Goal: Task Accomplishment & Management: Manage account settings

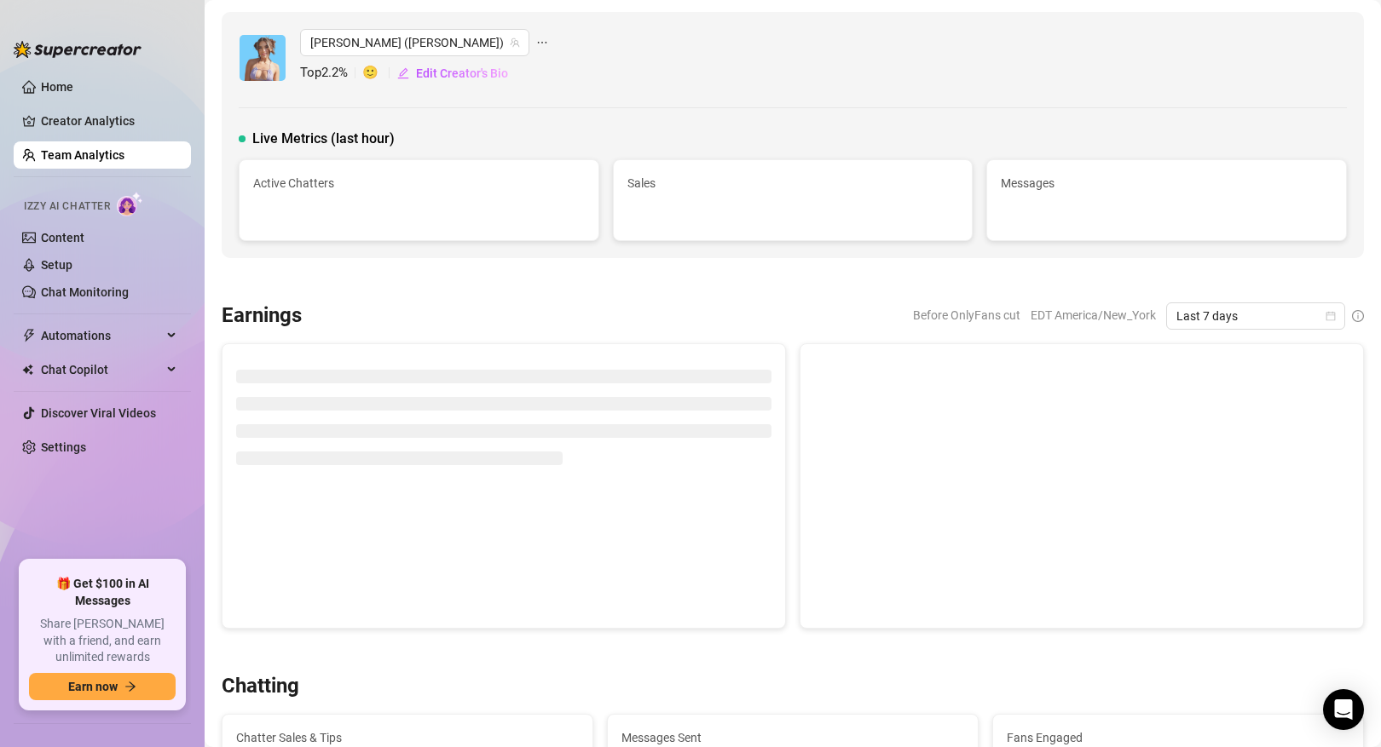
scroll to position [918, 0]
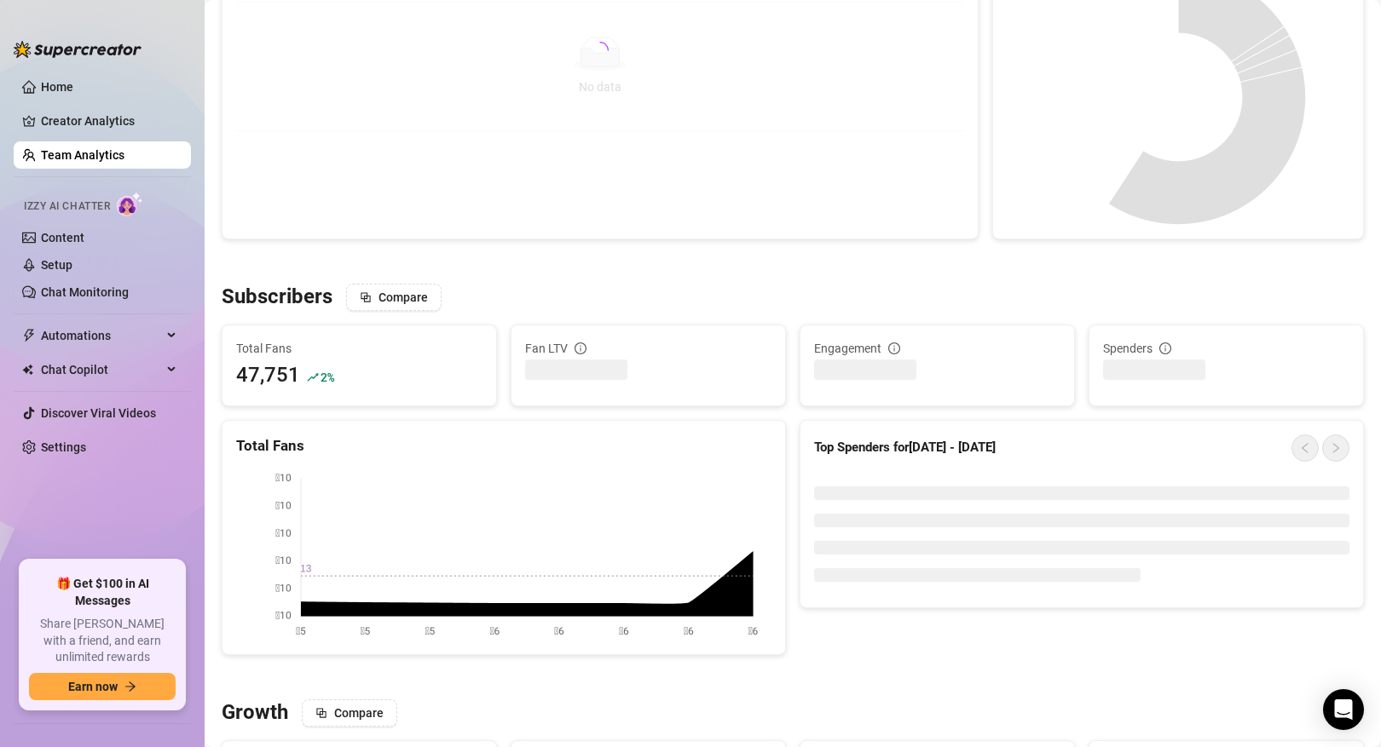
click at [120, 158] on link "Team Analytics" at bounding box center [83, 155] width 84 height 14
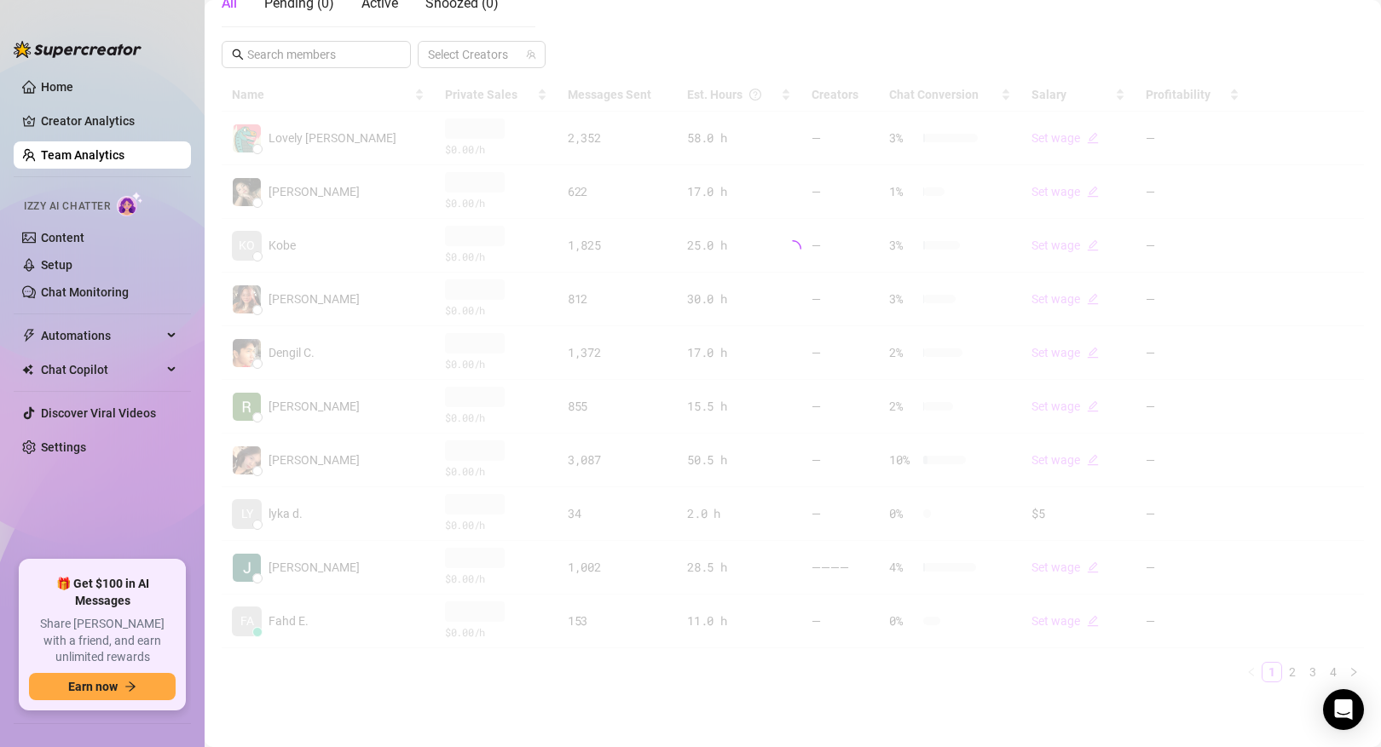
scroll to position [328, 0]
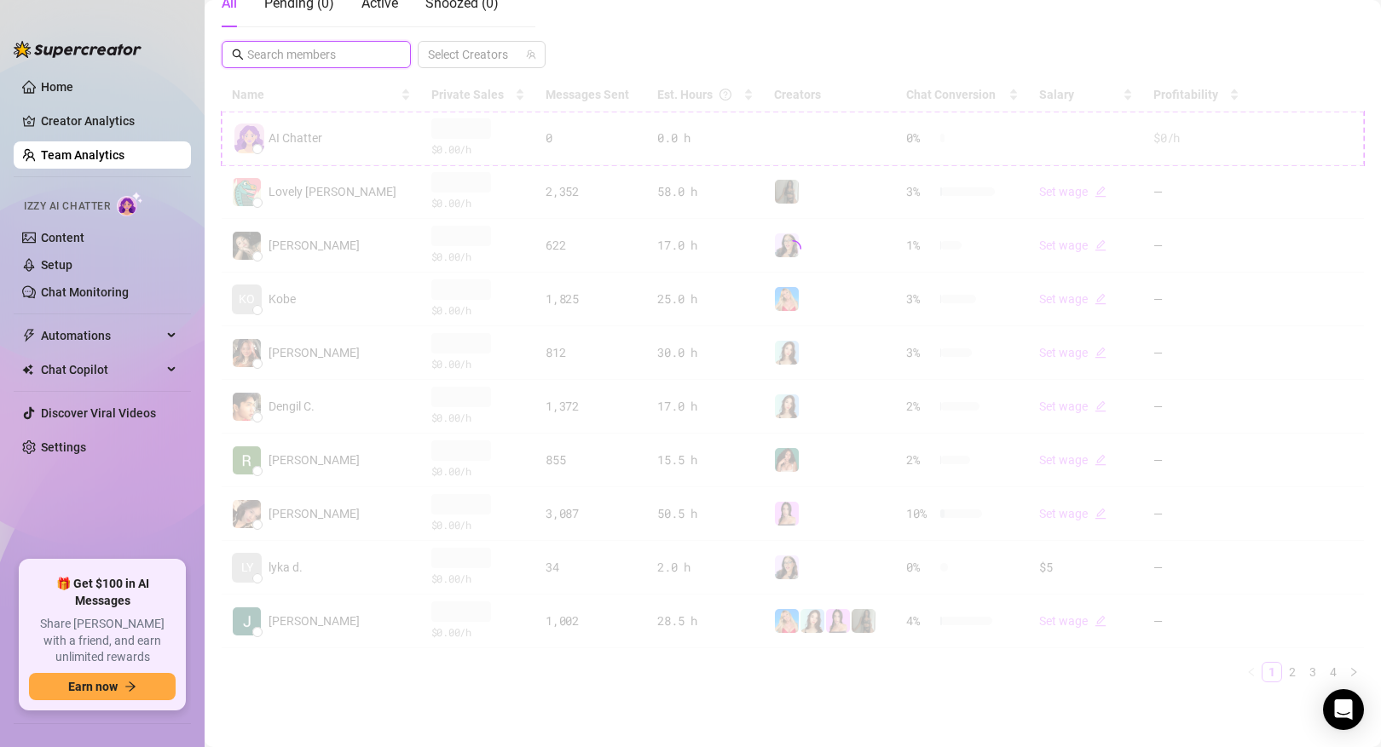
click at [315, 48] on input "text" at bounding box center [317, 54] width 140 height 19
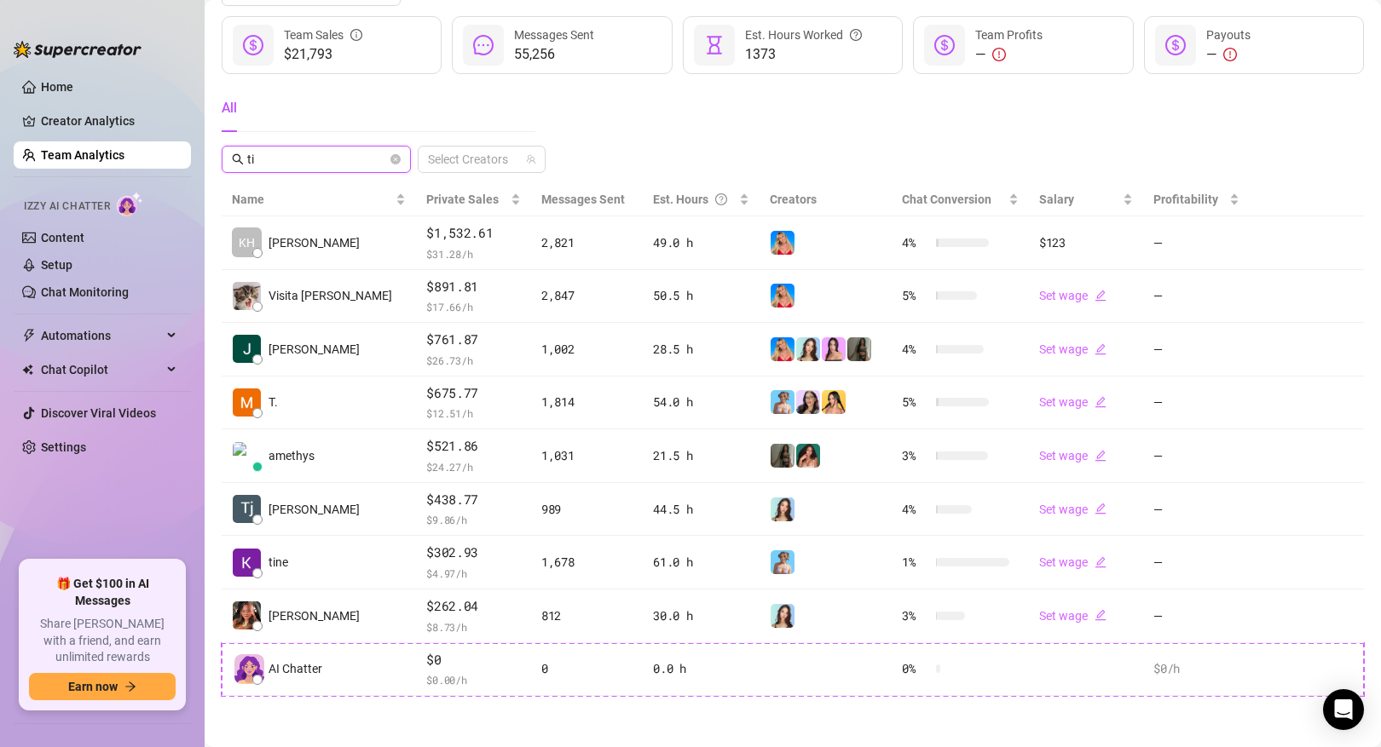
scroll to position [0, 0]
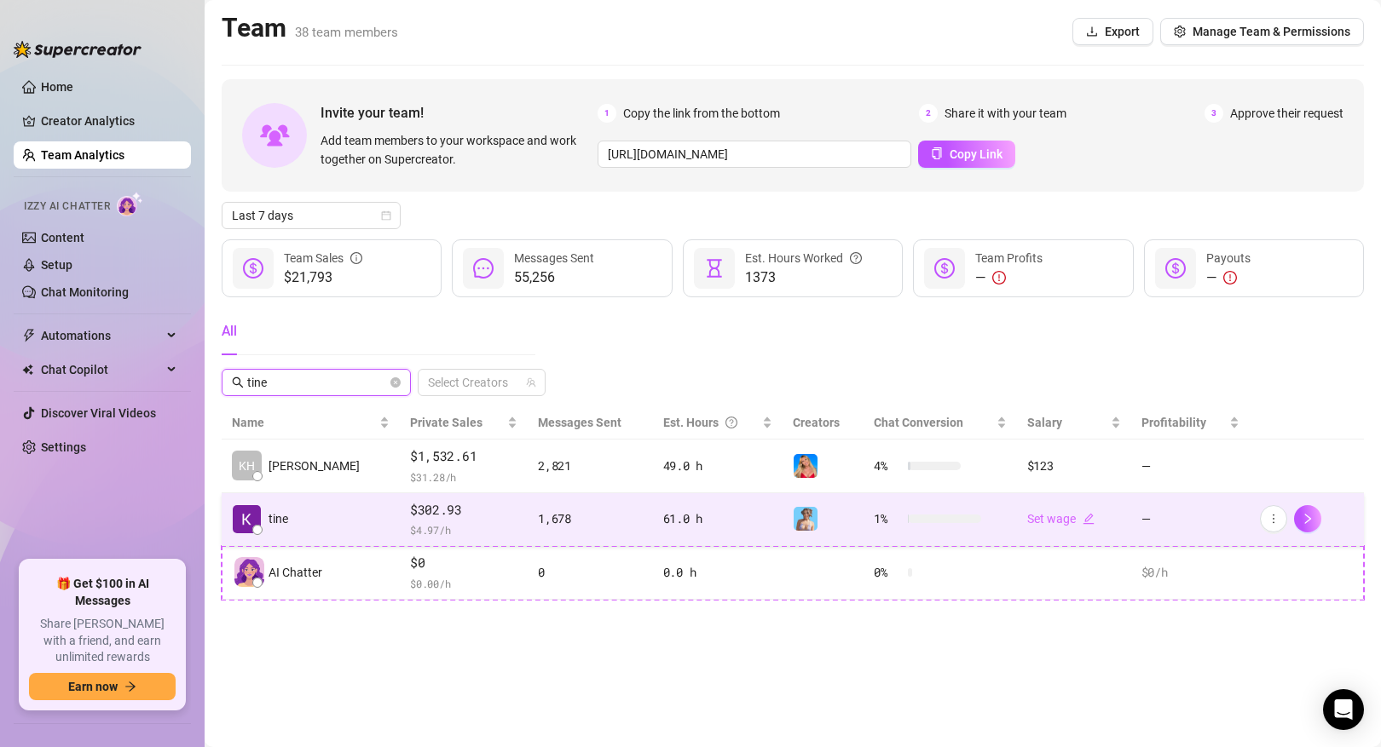
type input "tine"
click at [474, 524] on span "$ 4.97 /h" at bounding box center [463, 530] width 107 height 17
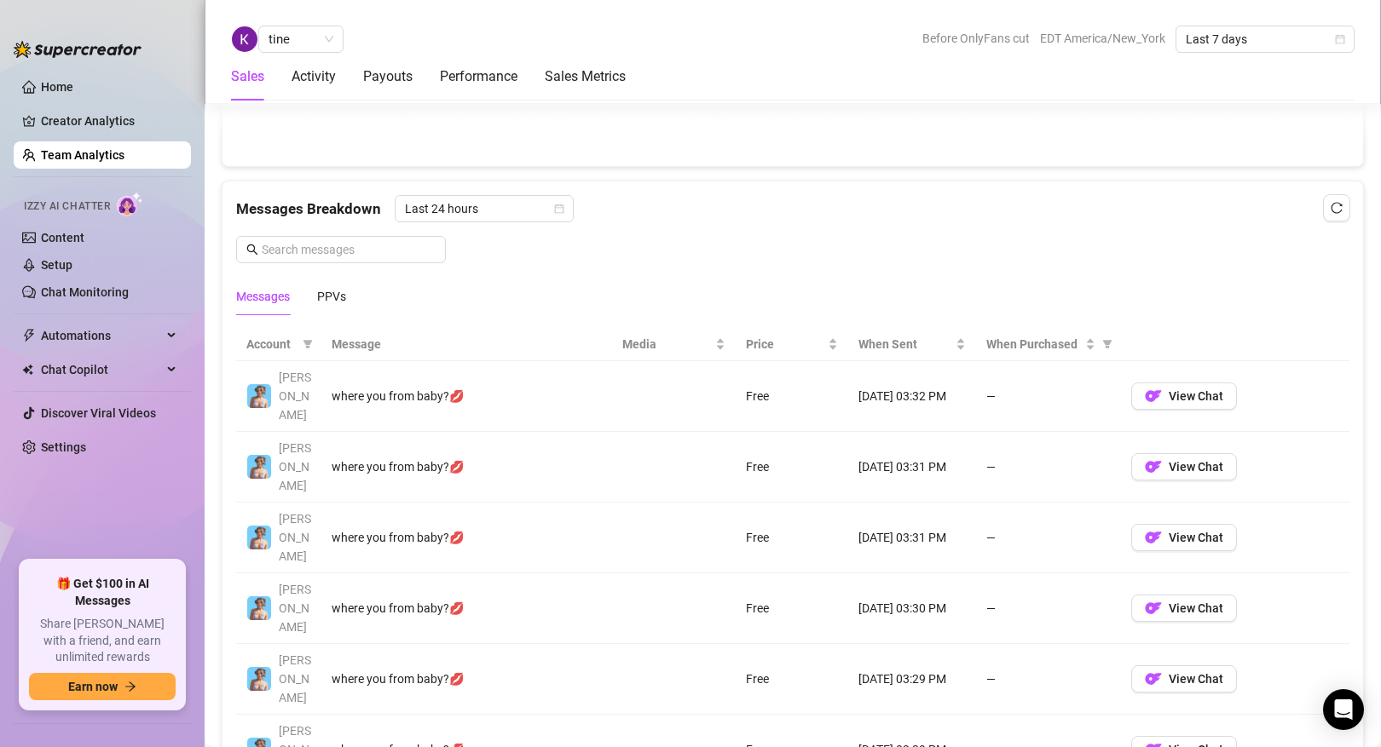
scroll to position [1035, 0]
click at [73, 91] on link "Home" at bounding box center [57, 87] width 32 height 14
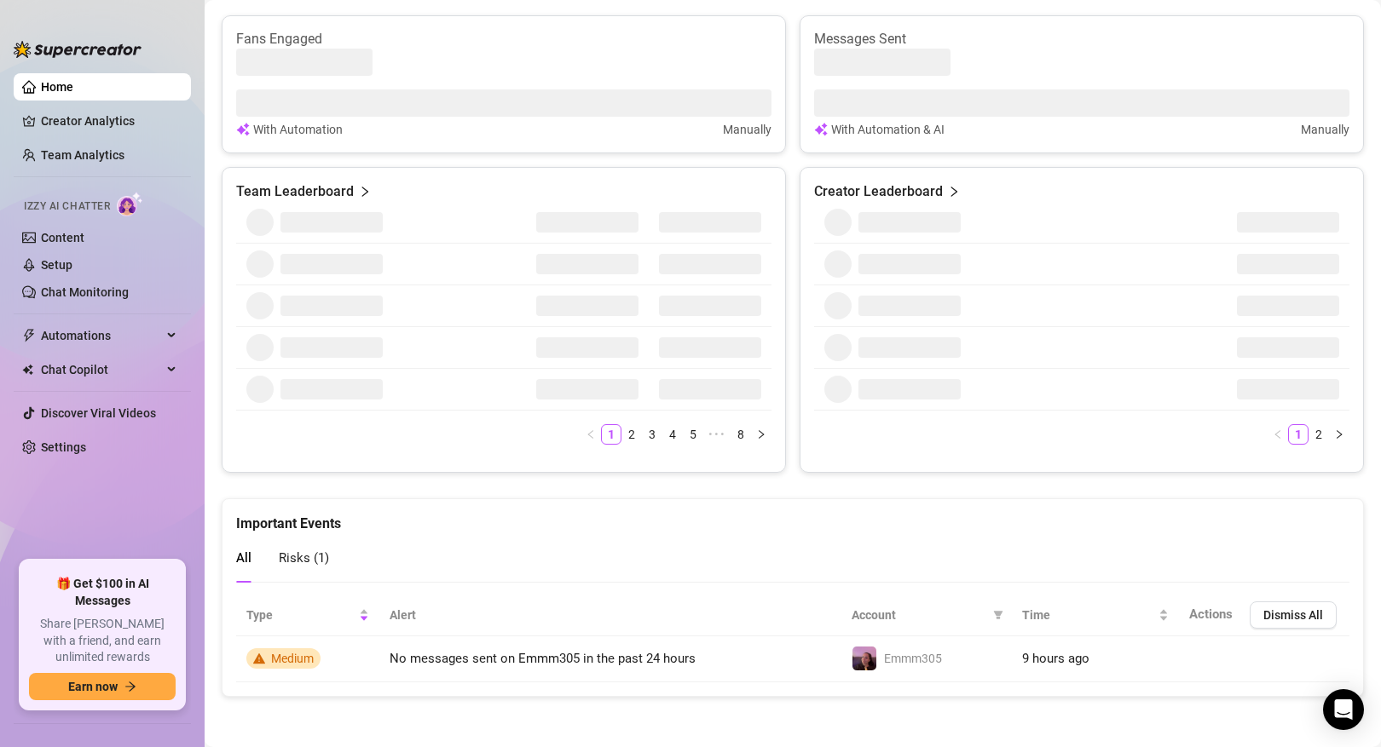
scroll to position [615, 0]
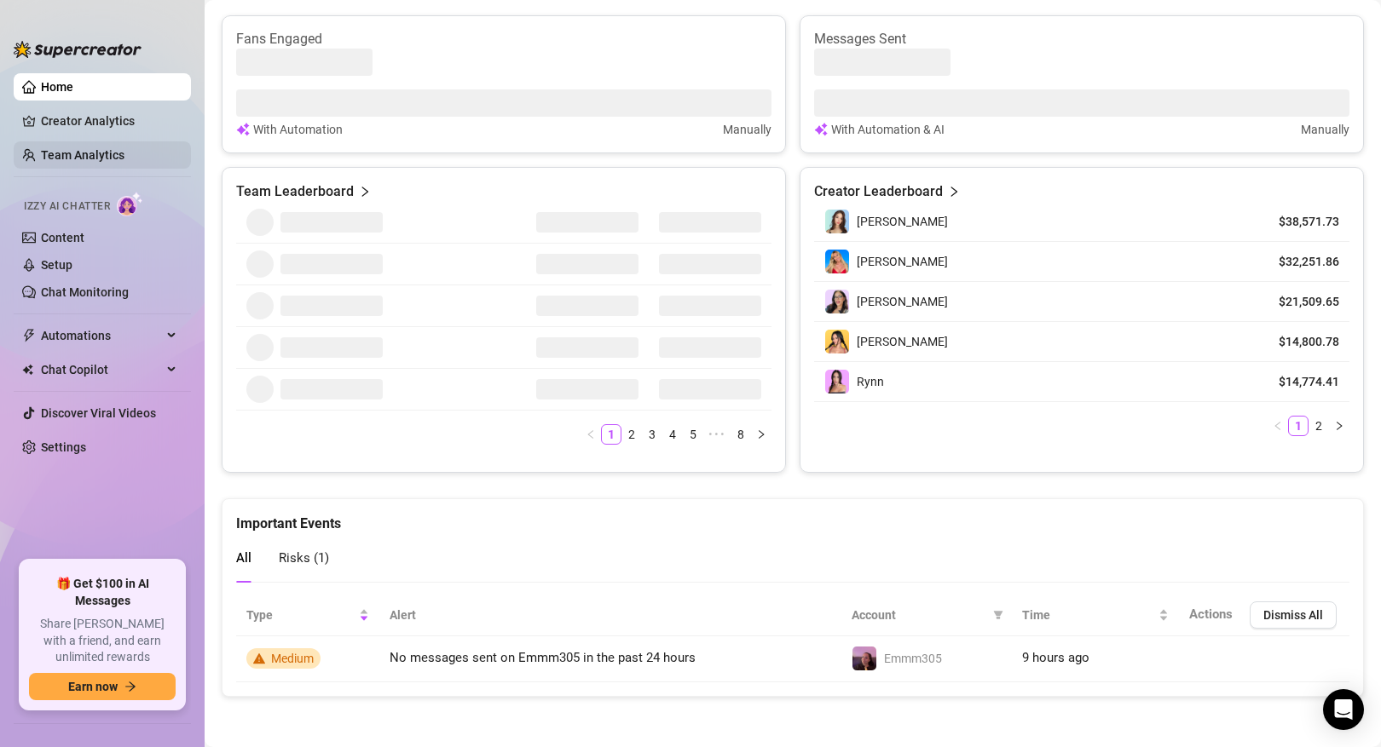
click at [103, 160] on link "Team Analytics" at bounding box center [83, 155] width 84 height 14
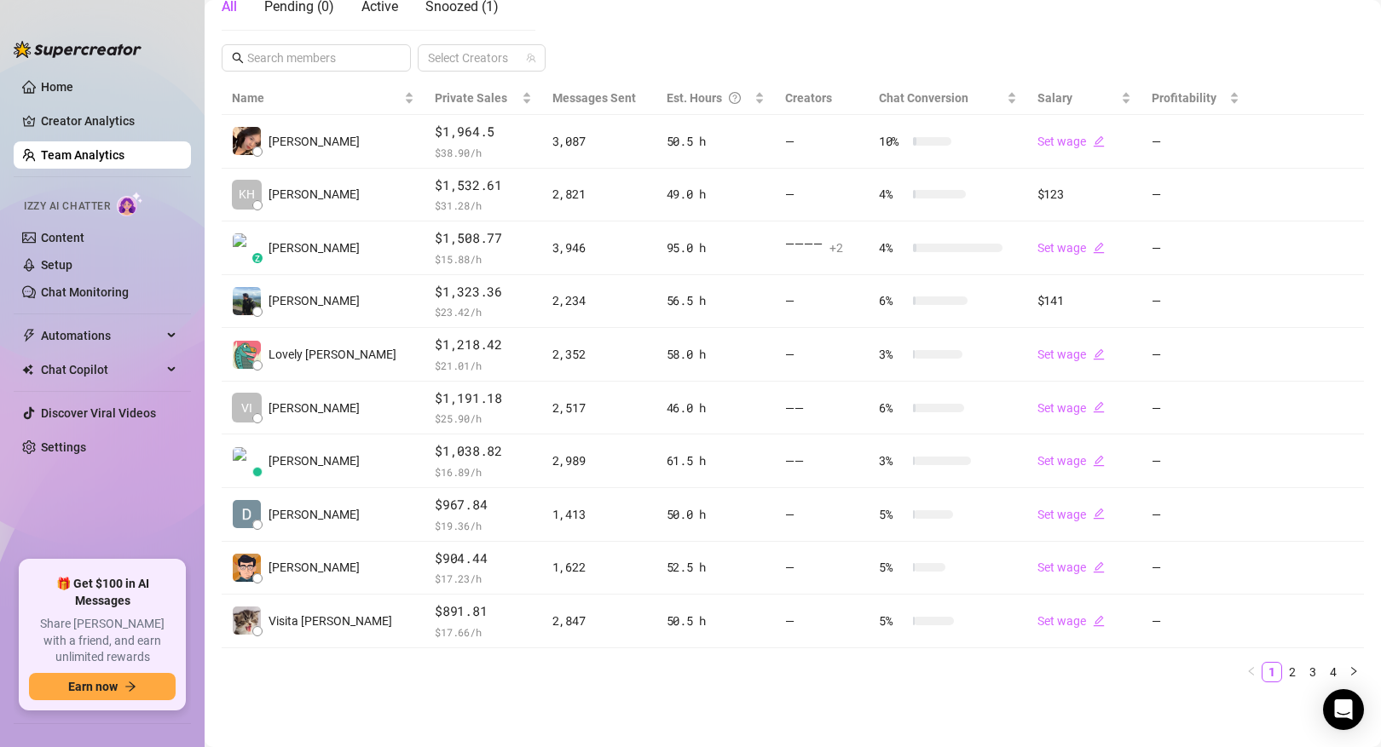
scroll to position [324, 0]
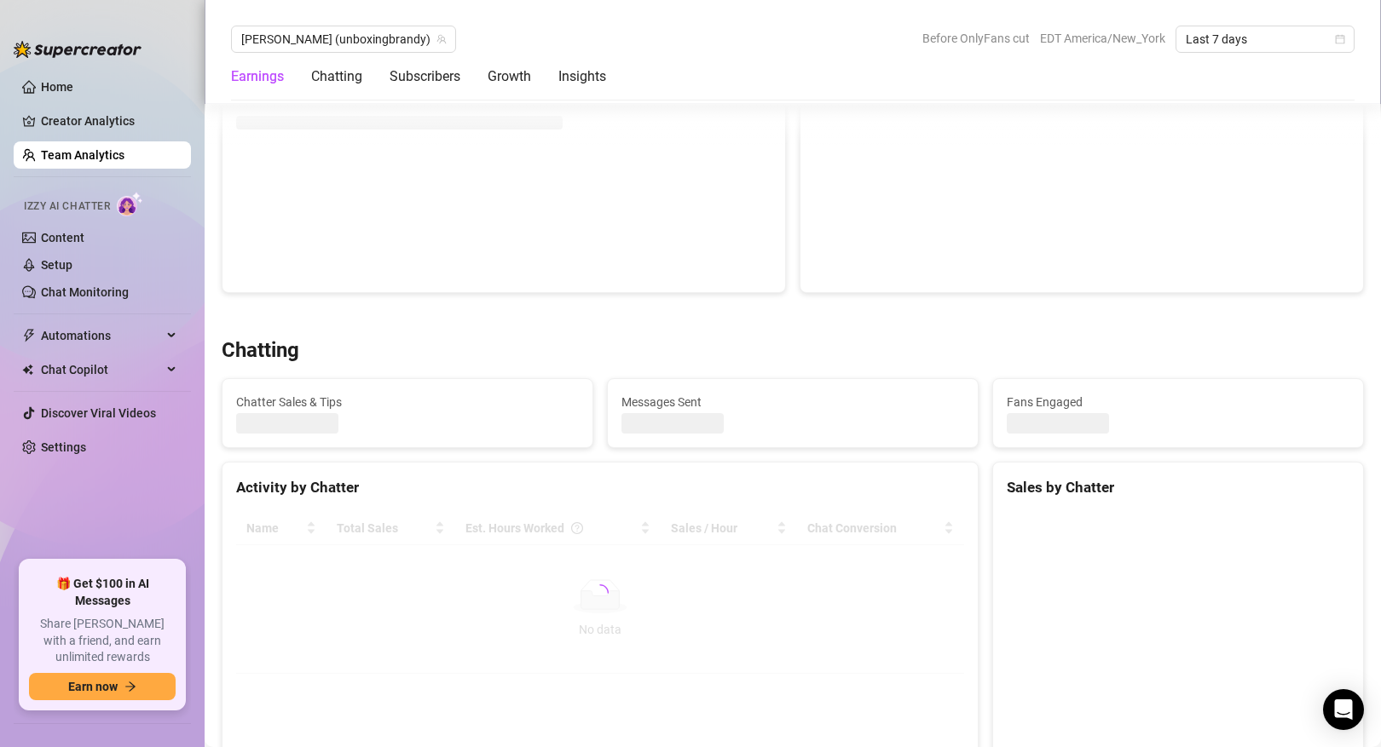
scroll to position [1035, 0]
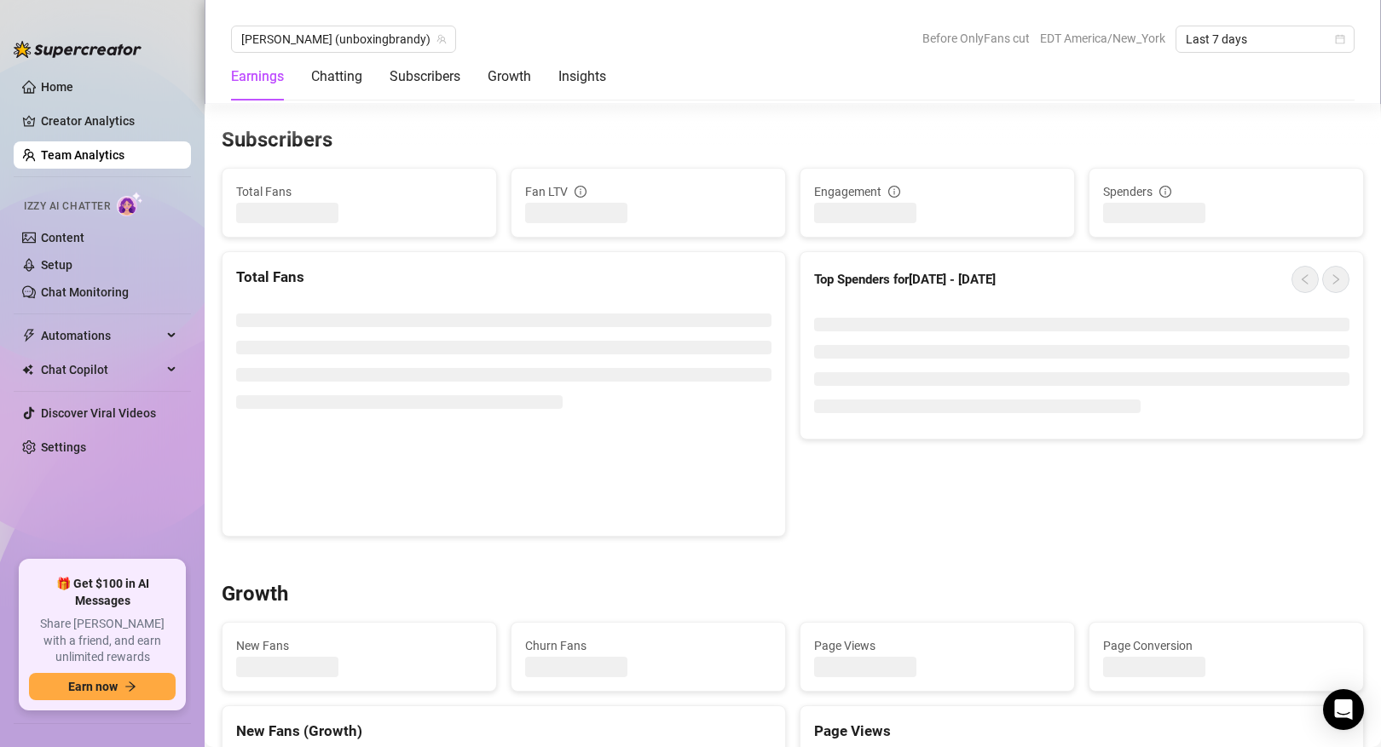
click at [122, 160] on link "Team Analytics" at bounding box center [83, 155] width 84 height 14
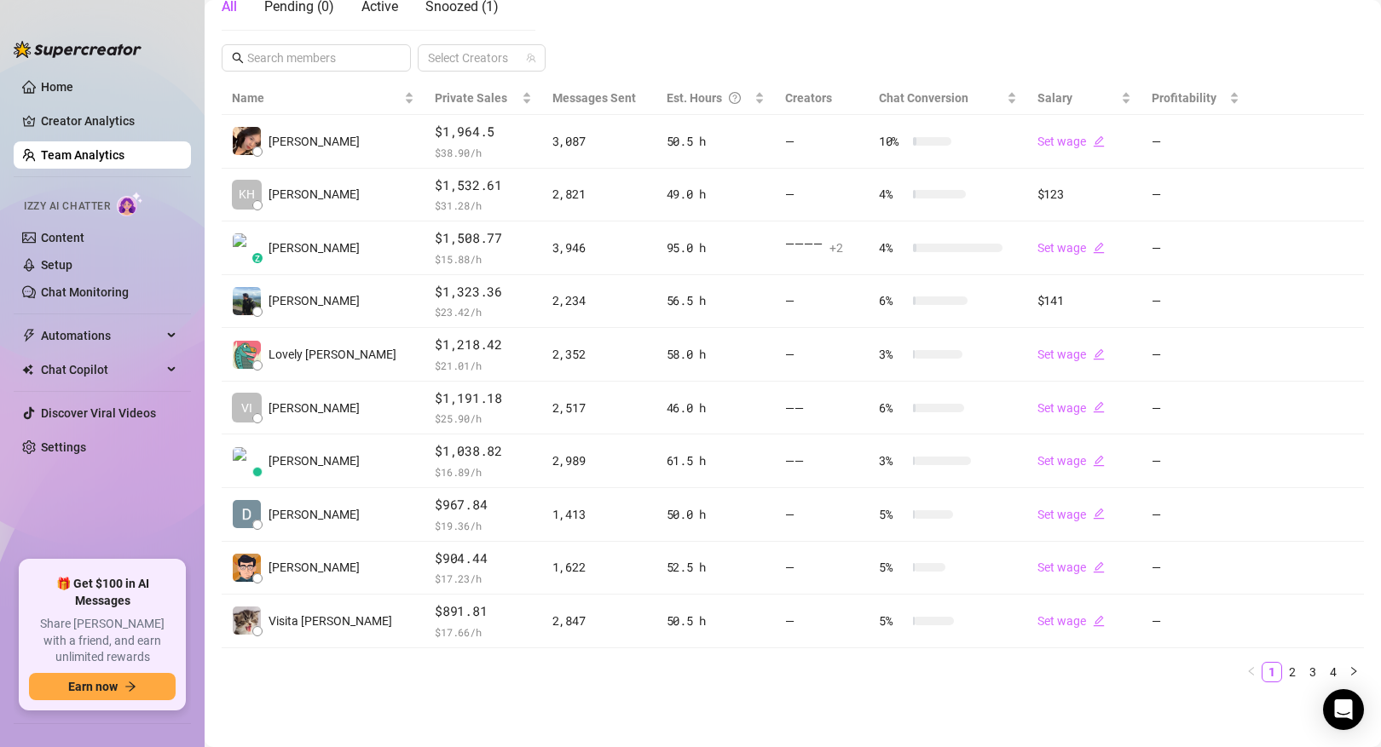
scroll to position [324, 0]
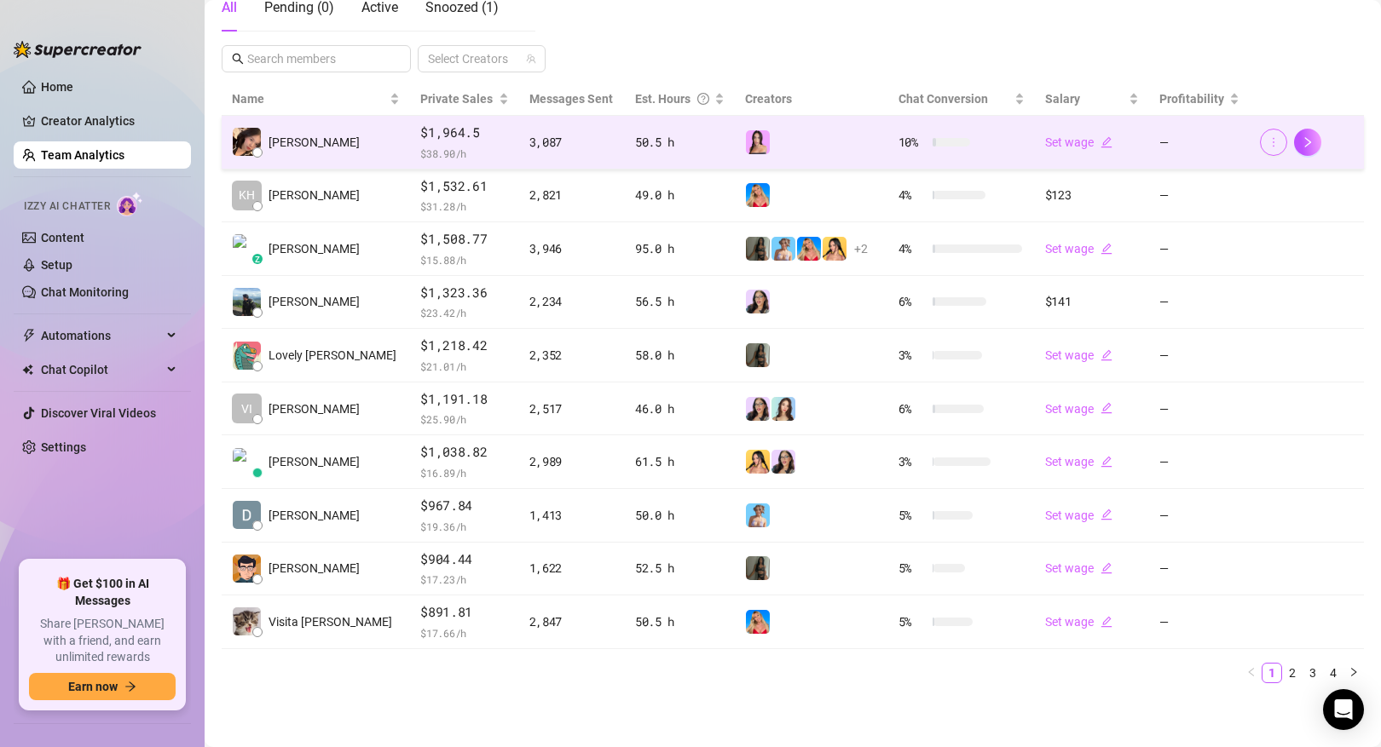
click at [1272, 145] on icon "more" at bounding box center [1273, 141] width 2 height 9
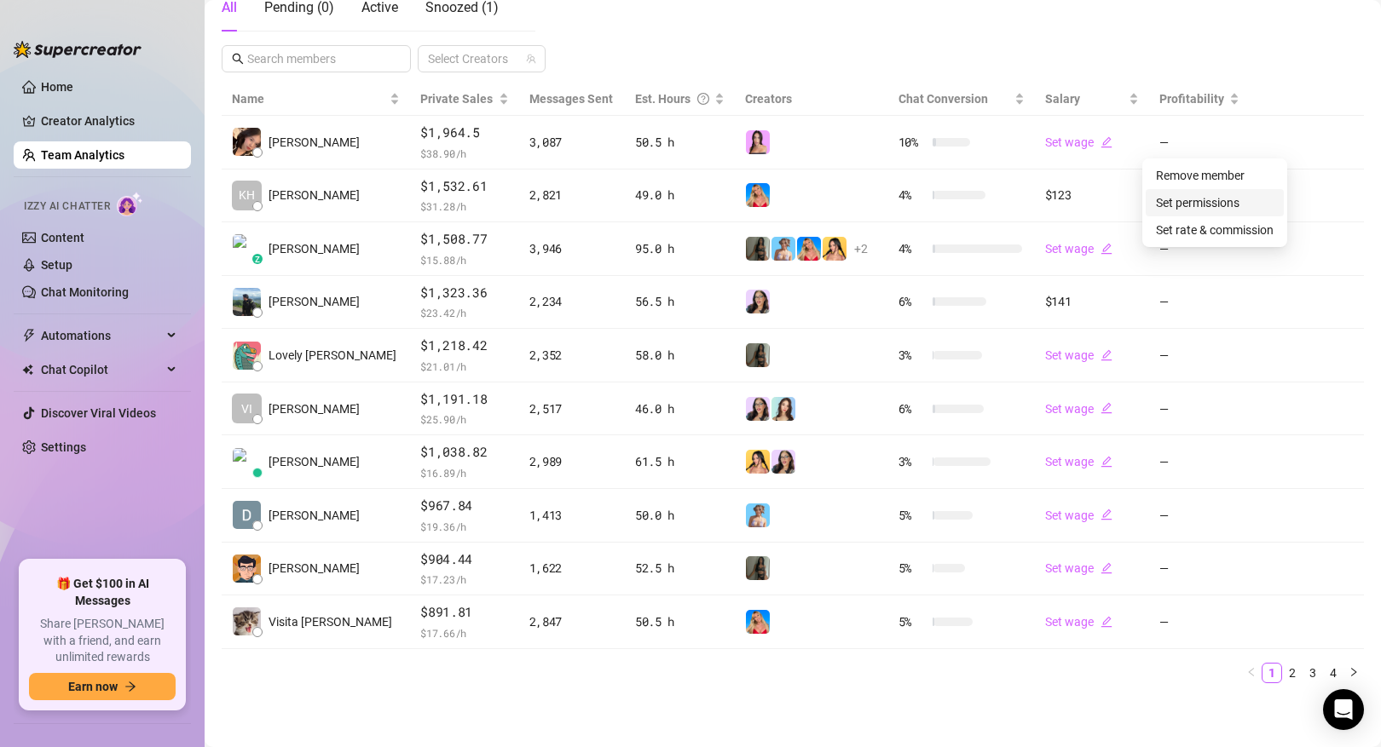
click at [1237, 203] on link "Set permissions" at bounding box center [1198, 203] width 84 height 14
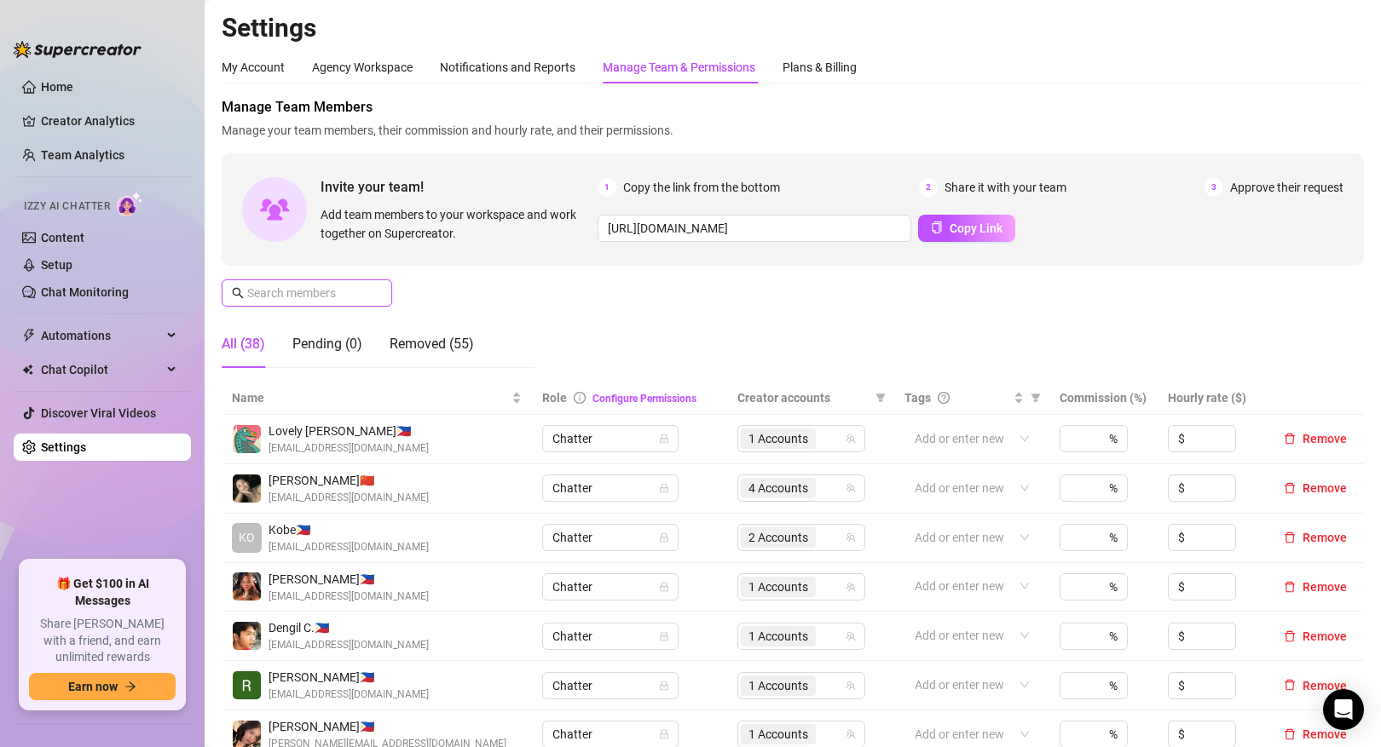
click at [332, 291] on input "text" at bounding box center [307, 293] width 121 height 19
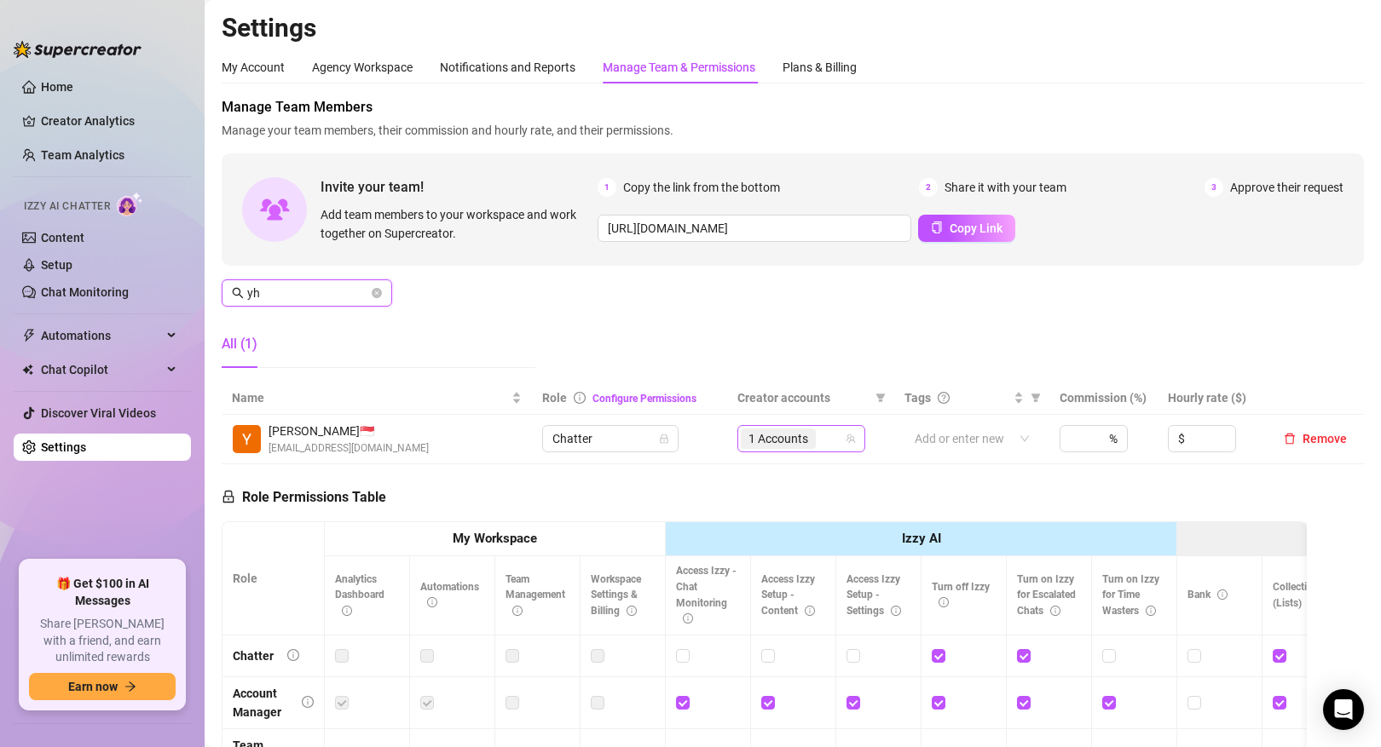
click at [792, 452] on div "1 Accounts" at bounding box center [801, 438] width 128 height 27
type input "yh"
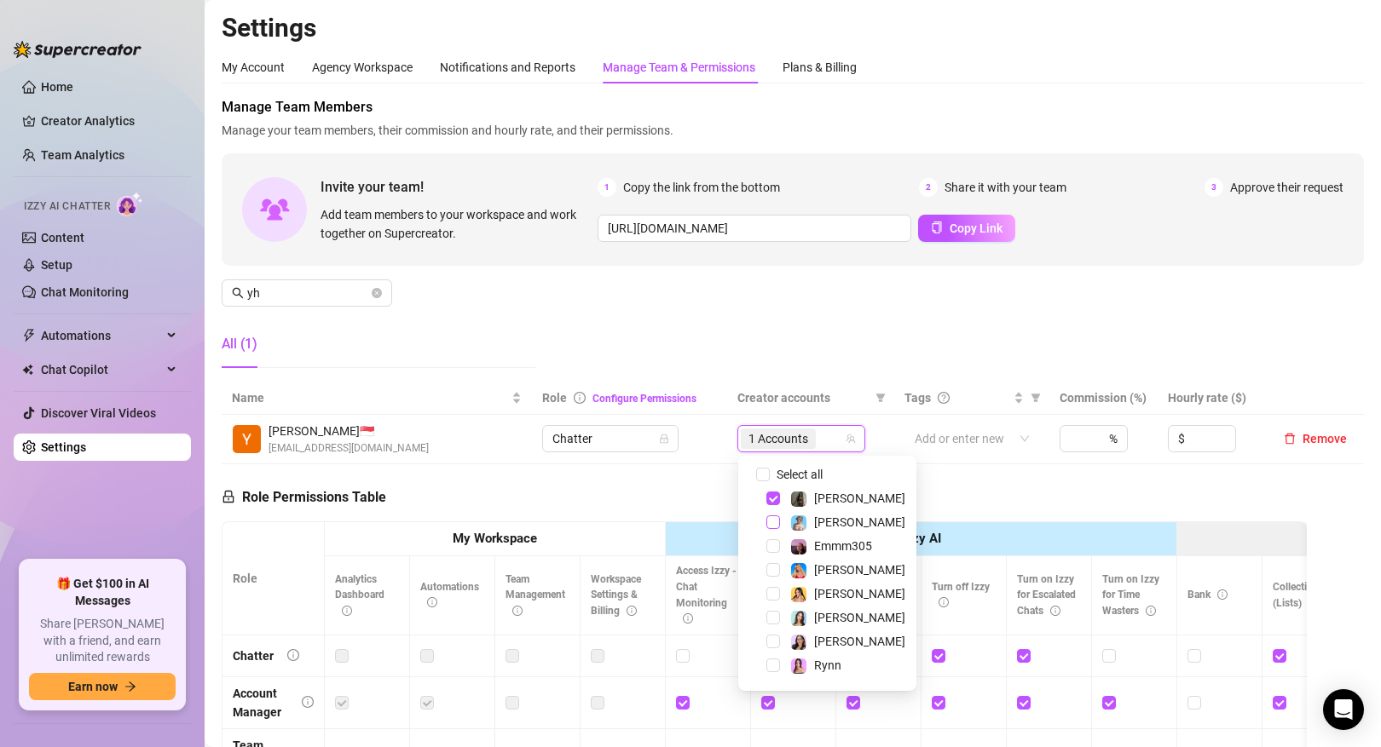
click at [772, 523] on span "Select tree node" at bounding box center [773, 523] width 14 height 14
click at [664, 477] on div "Role Permissions Table Role My Workspace Izzy AI OnlyFans Side Menu OnlyFans Ch…" at bounding box center [764, 706] width 1085 height 484
